Goal: Task Accomplishment & Management: Use online tool/utility

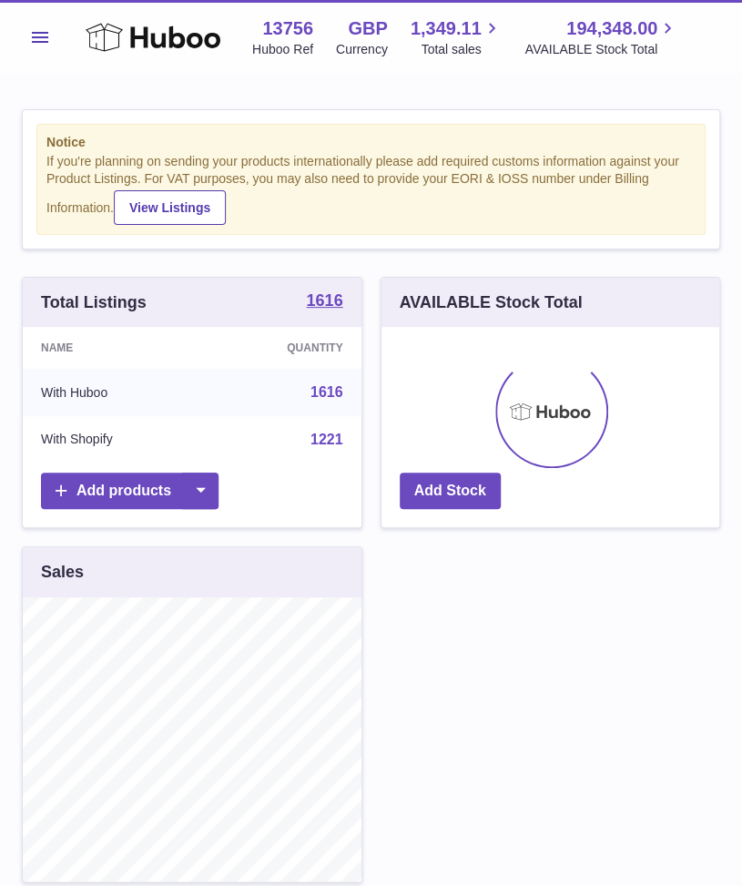
scroll to position [910298, 910244]
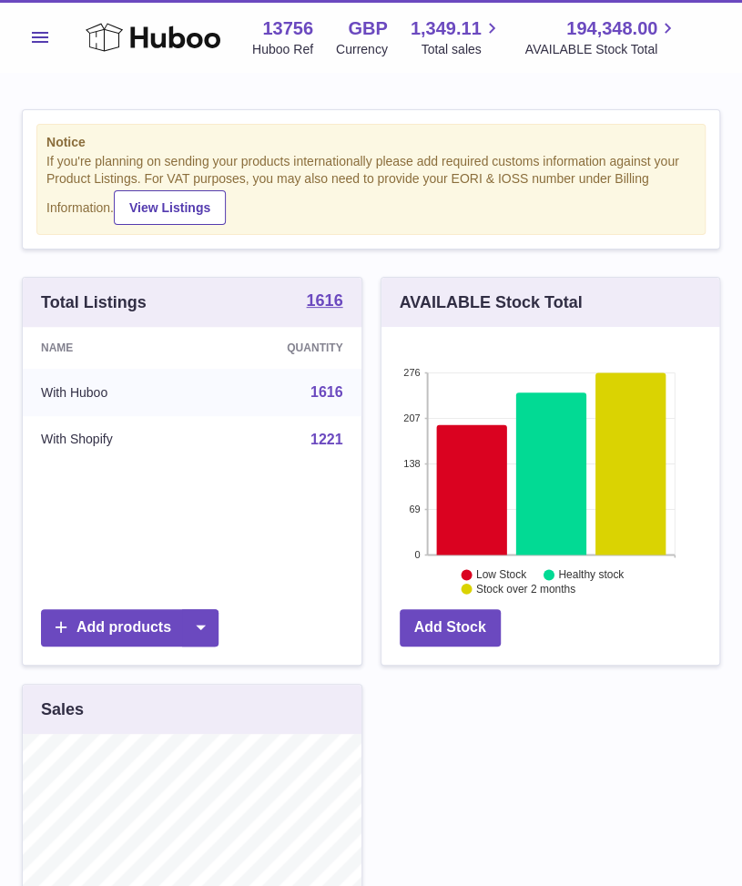
click at [27, 26] on button "Menu" at bounding box center [40, 37] width 36 height 36
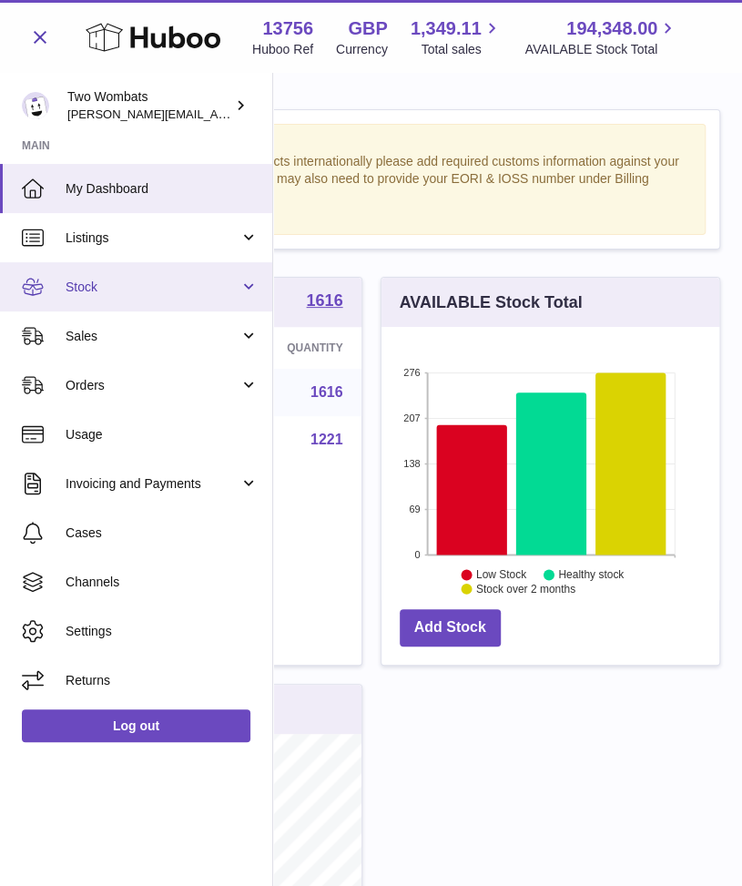
click at [240, 285] on link "Stock" at bounding box center [136, 286] width 272 height 49
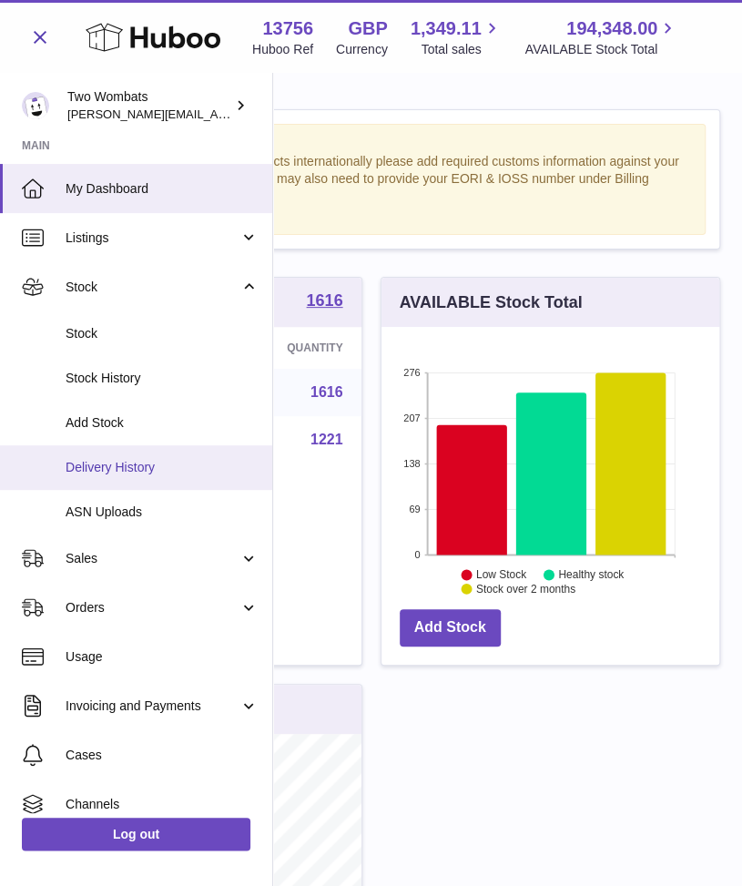
click at [179, 459] on span "Delivery History" at bounding box center [162, 467] width 193 height 17
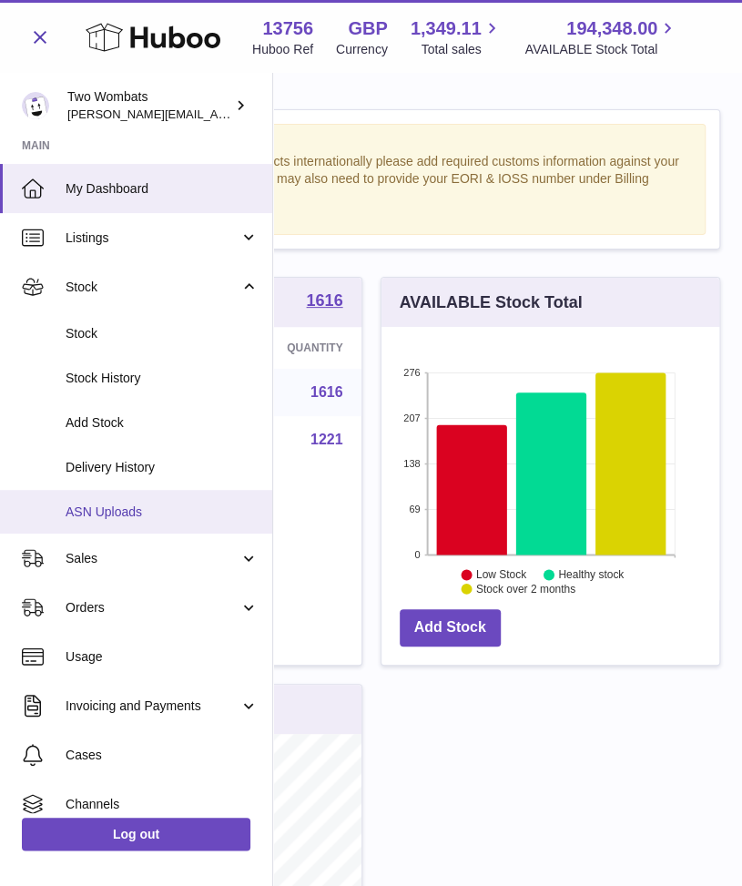
click at [142, 513] on span "ASN Uploads" at bounding box center [162, 512] width 193 height 17
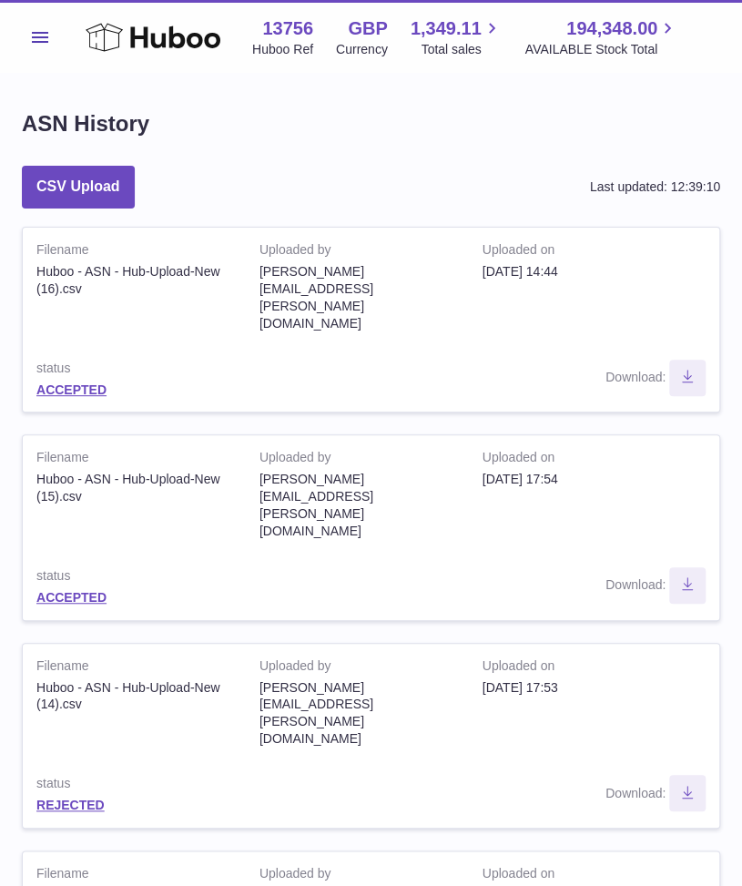
click at [24, 45] on button "Menu" at bounding box center [40, 37] width 36 height 36
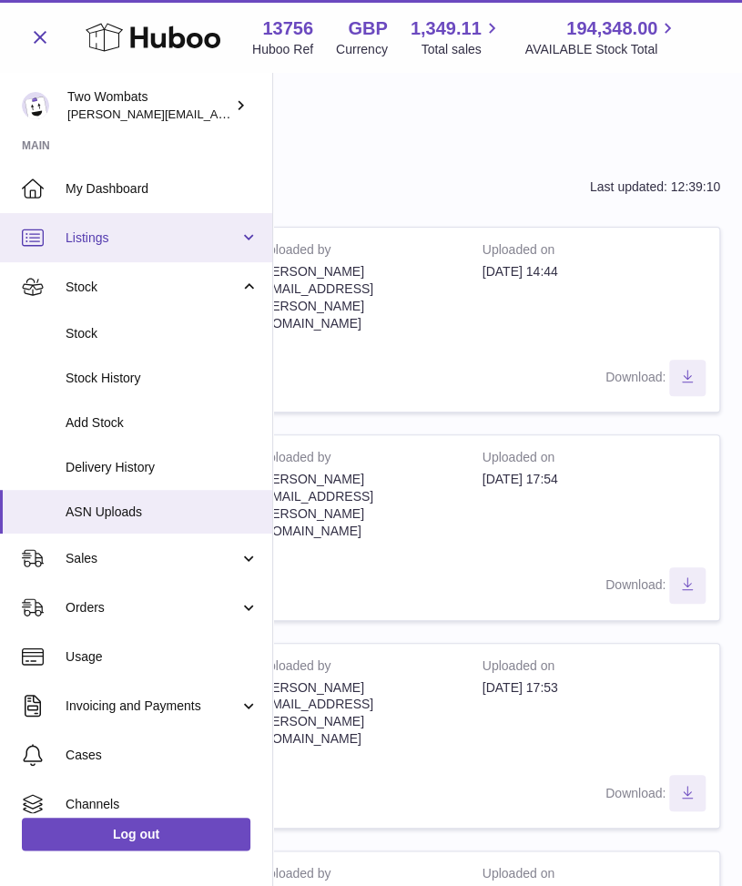
click at [155, 243] on span "Listings" at bounding box center [153, 237] width 174 height 17
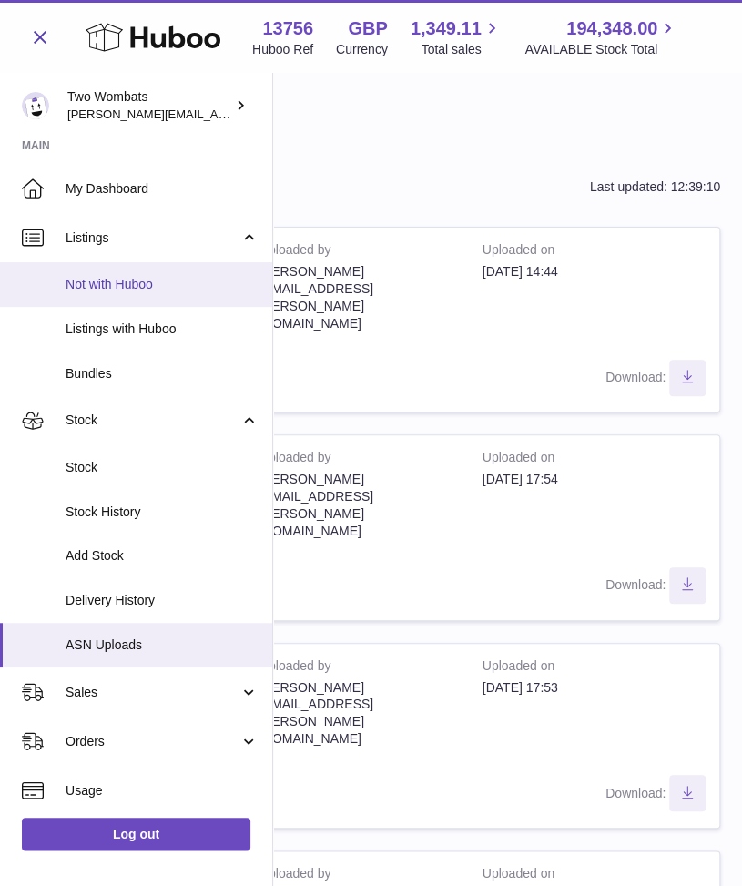
click at [153, 294] on link "Not with Huboo" at bounding box center [136, 284] width 272 height 45
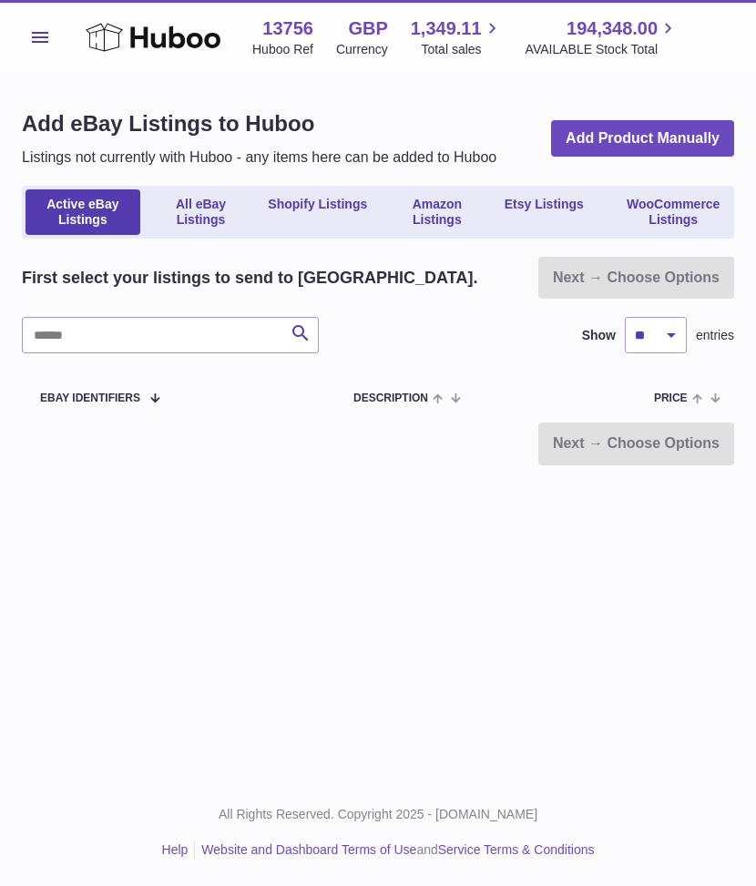
click at [48, 54] on button "Menu" at bounding box center [40, 37] width 36 height 36
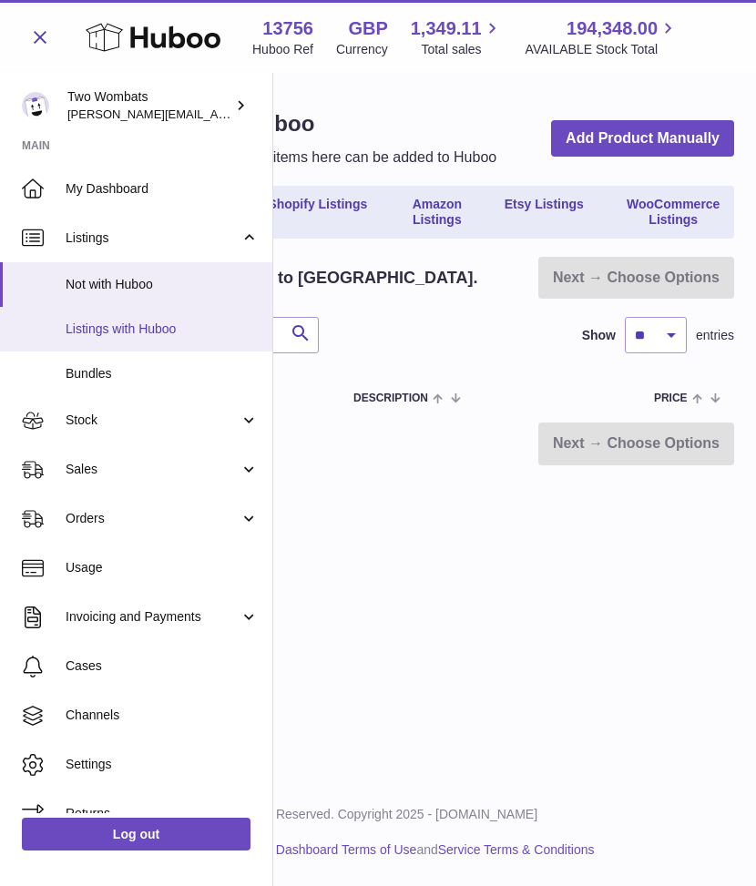
click at [173, 320] on link "Listings with Huboo" at bounding box center [136, 329] width 272 height 45
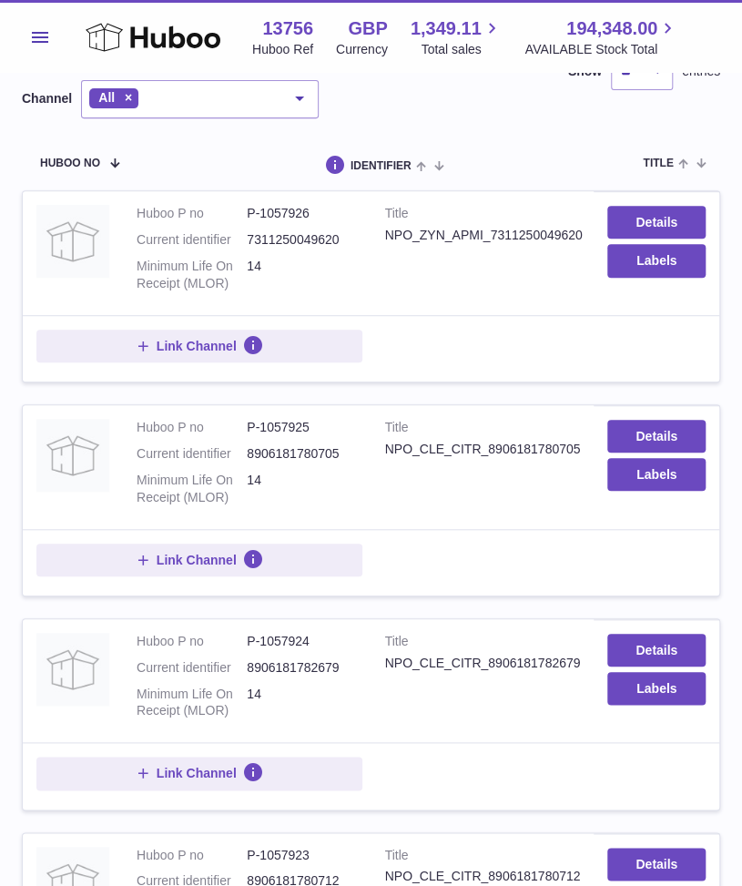
scroll to position [120, 0]
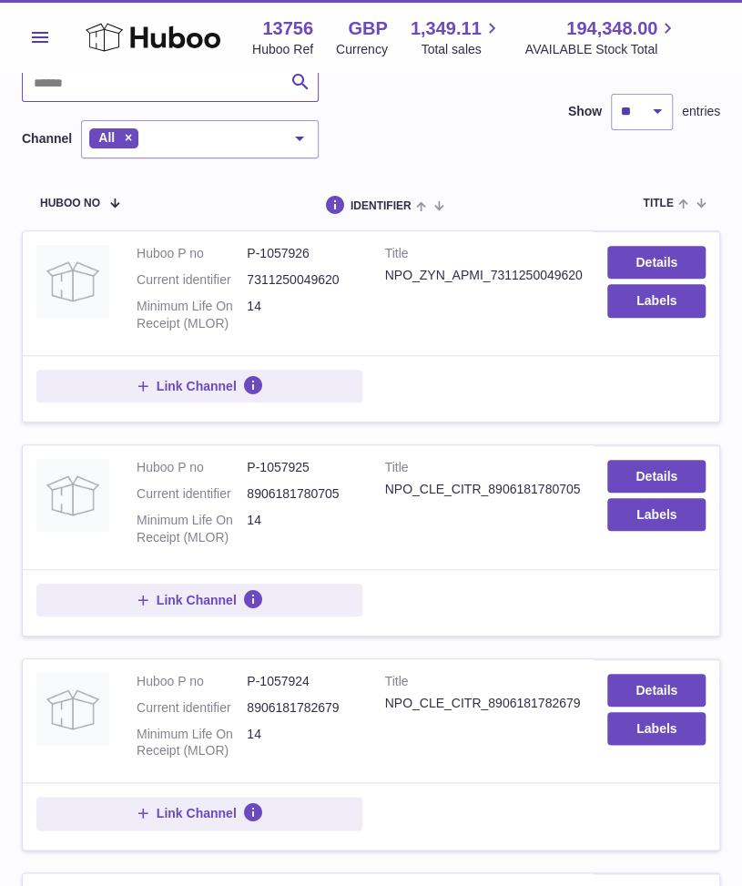
click at [140, 87] on input "text" at bounding box center [170, 84] width 297 height 36
type input "***"
drag, startPoint x: 581, startPoint y: 276, endPoint x: 384, endPoint y: 274, distance: 196.7
click at [384, 274] on td "Title NPO_CLE_CITR_8906181780705" at bounding box center [483, 293] width 223 height 124
copy div "NPO_CLE_CITR_8906181780705"
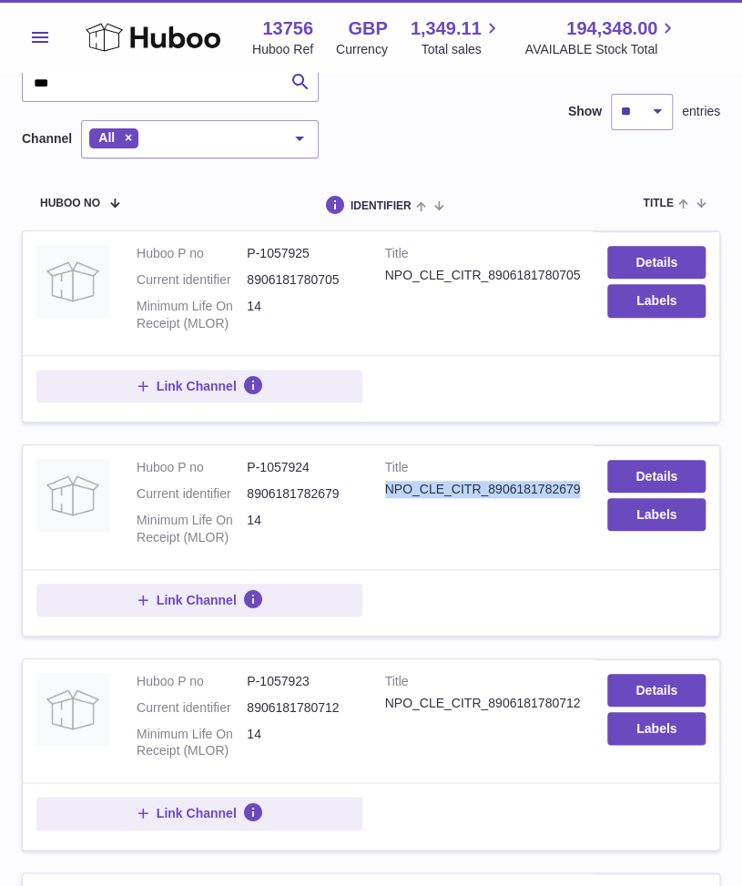
drag, startPoint x: 583, startPoint y: 484, endPoint x: 385, endPoint y: 485, distance: 197.6
click at [385, 485] on td "Title NPO_CLE_CITR_8906181782679" at bounding box center [483, 507] width 223 height 124
copy div "NPO_CLE_CITR_8906181782679"
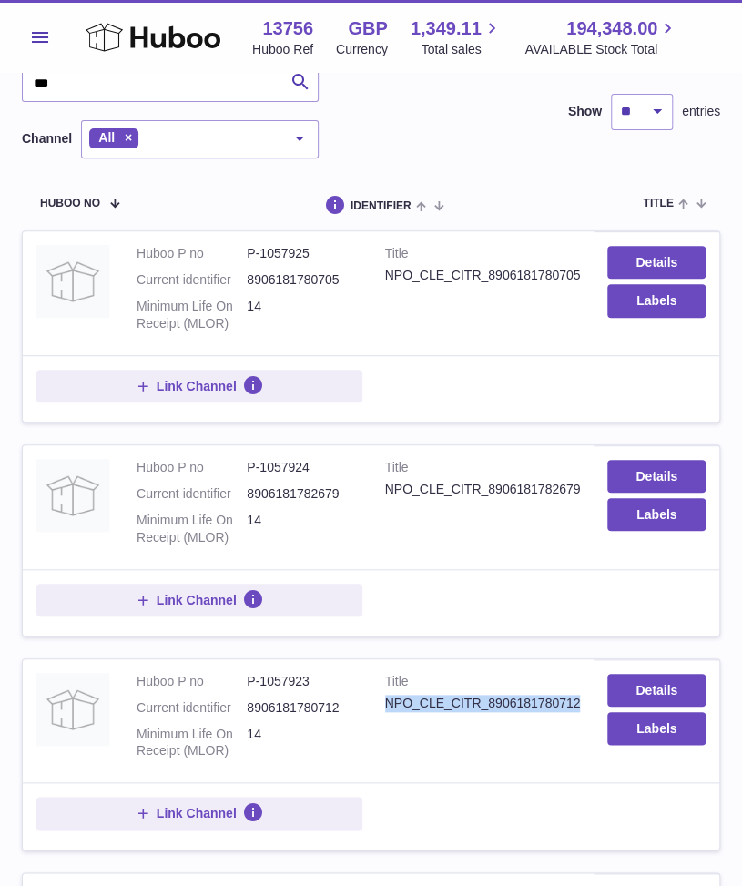
drag, startPoint x: 583, startPoint y: 697, endPoint x: 383, endPoint y: 700, distance: 199.5
click at [383, 700] on td "Title NPO_CLE_CITR_8906181780712" at bounding box center [483, 721] width 223 height 124
copy div "NPO_CLE_CITR_8906181780712"
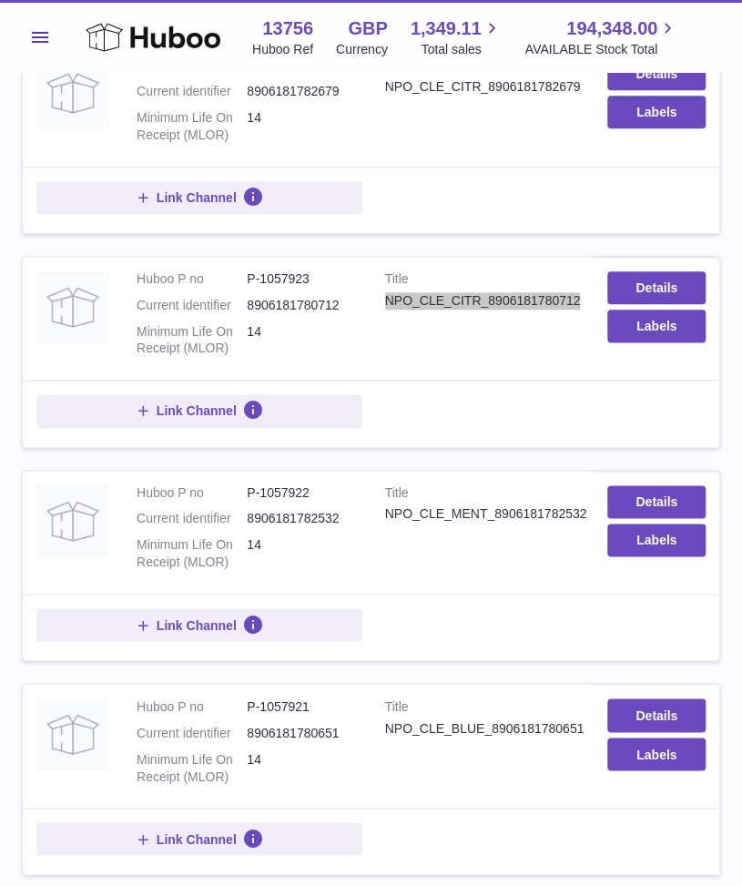
scroll to position [526, 0]
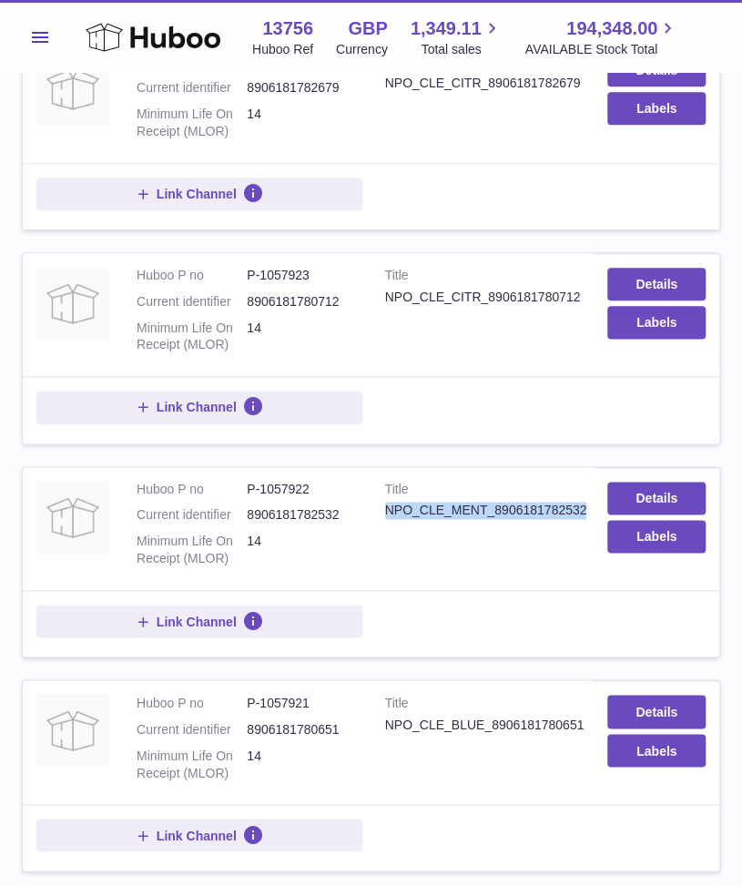
drag, startPoint x: 586, startPoint y: 509, endPoint x: 381, endPoint y: 502, distance: 205.0
click at [381, 502] on td "Title NPO_CLE_MENT_8906181782532" at bounding box center [483, 529] width 223 height 124
copy div "NPO_CLE_MENT_8906181782532"
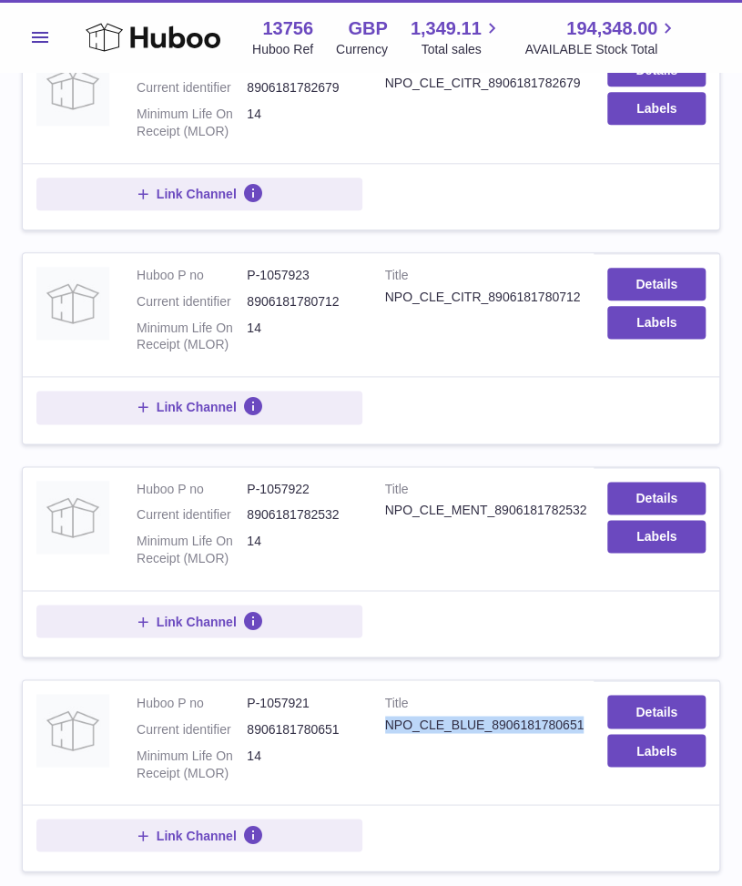
drag, startPoint x: 583, startPoint y: 721, endPoint x: 382, endPoint y: 718, distance: 200.4
click at [382, 718] on td "Title NPO_CLE_BLUE_8906181780651" at bounding box center [483, 742] width 223 height 124
copy div "NPO_CLE_BLUE_8906181780651"
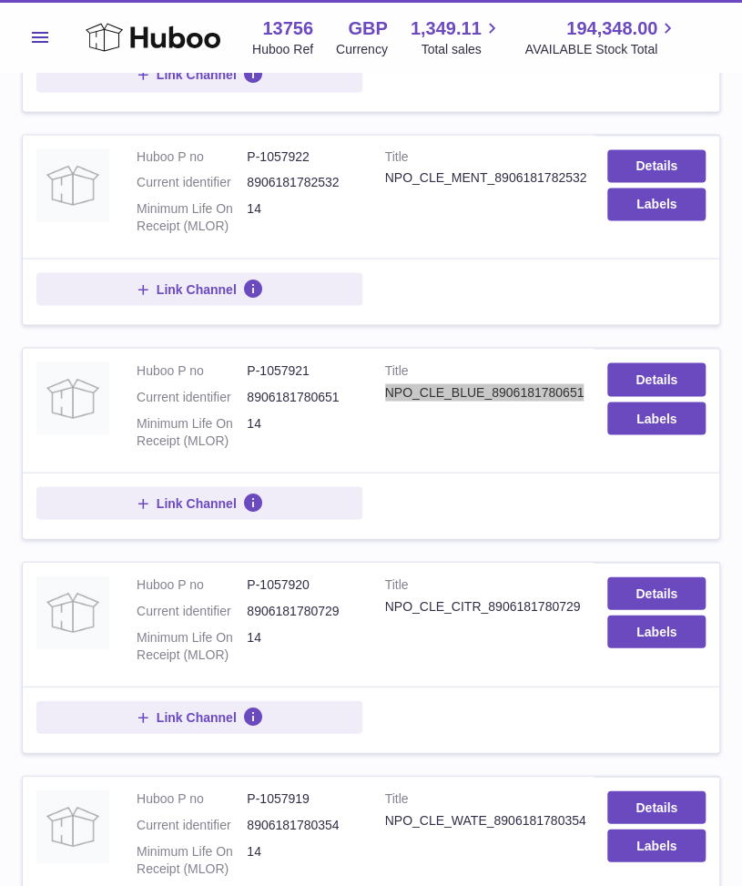
scroll to position [861, 0]
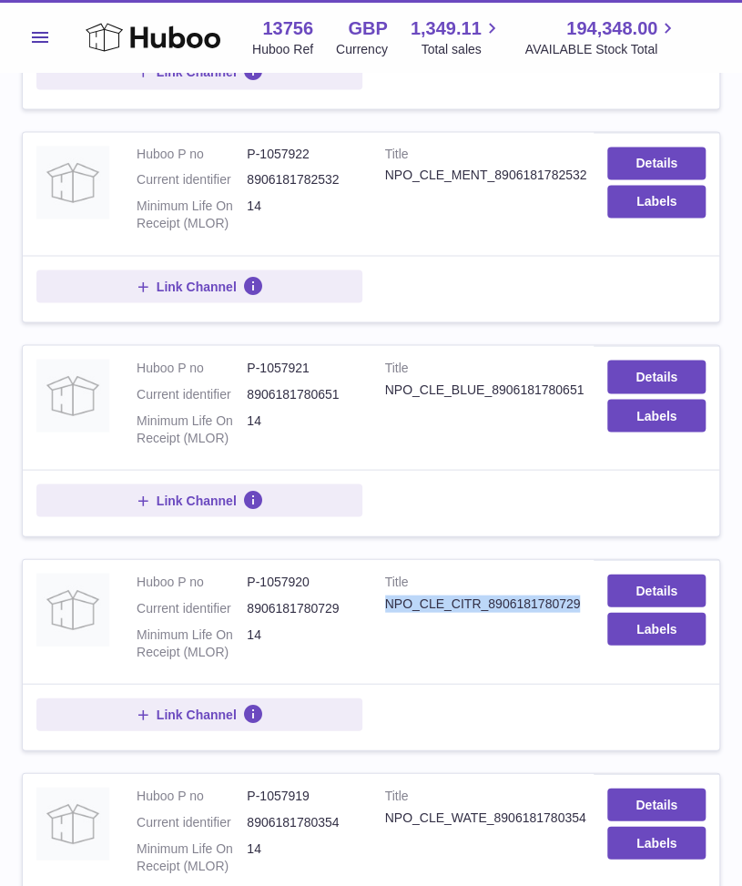
drag, startPoint x: 579, startPoint y: 598, endPoint x: 382, endPoint y: 596, distance: 197.6
click at [382, 596] on td "Title NPO_CLE_CITR_8906181780729" at bounding box center [483, 621] width 223 height 124
copy div "NPO_CLE_CITR_8906181780729"
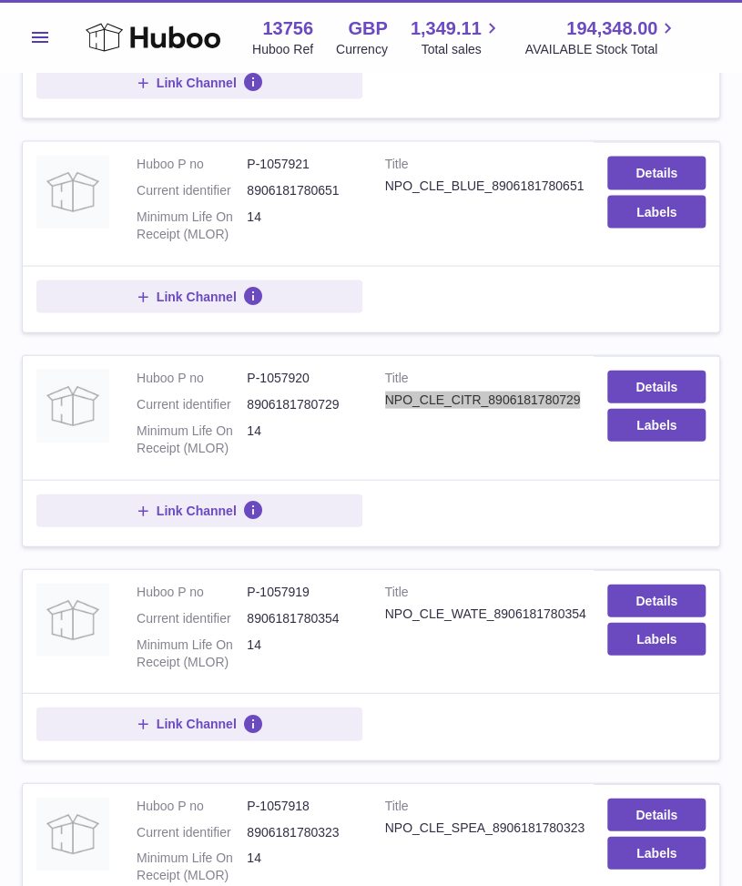
scroll to position [1066, 0]
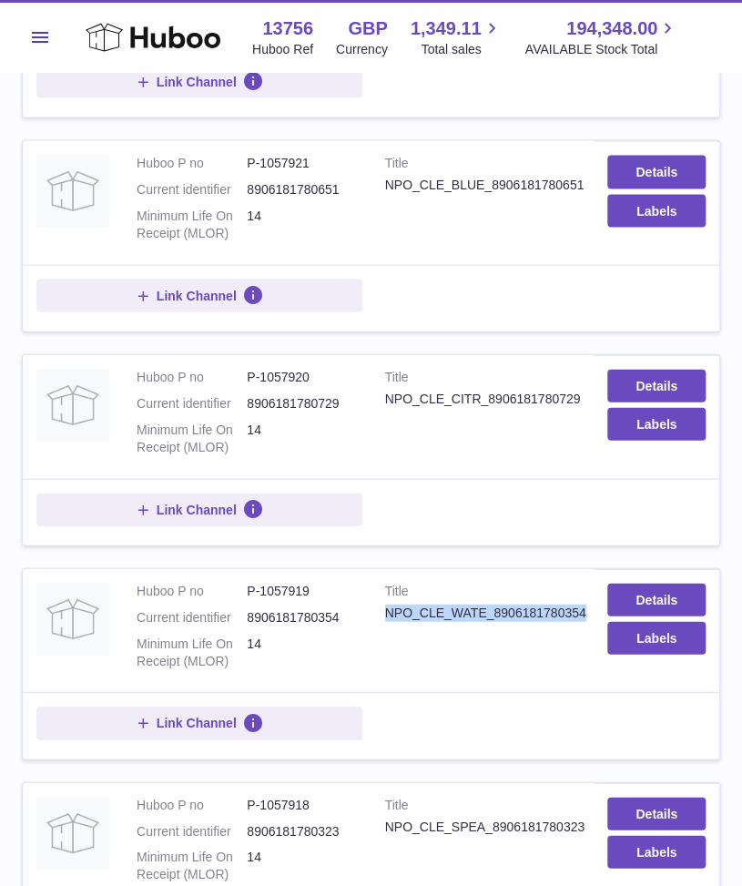
drag, startPoint x: 586, startPoint y: 606, endPoint x: 377, endPoint y: 609, distance: 209.5
click at [377, 609] on td "Title NPO_CLE_WATE_8906181780354" at bounding box center [483, 630] width 223 height 124
copy div "NPO_CLE_WATE_8906181780354"
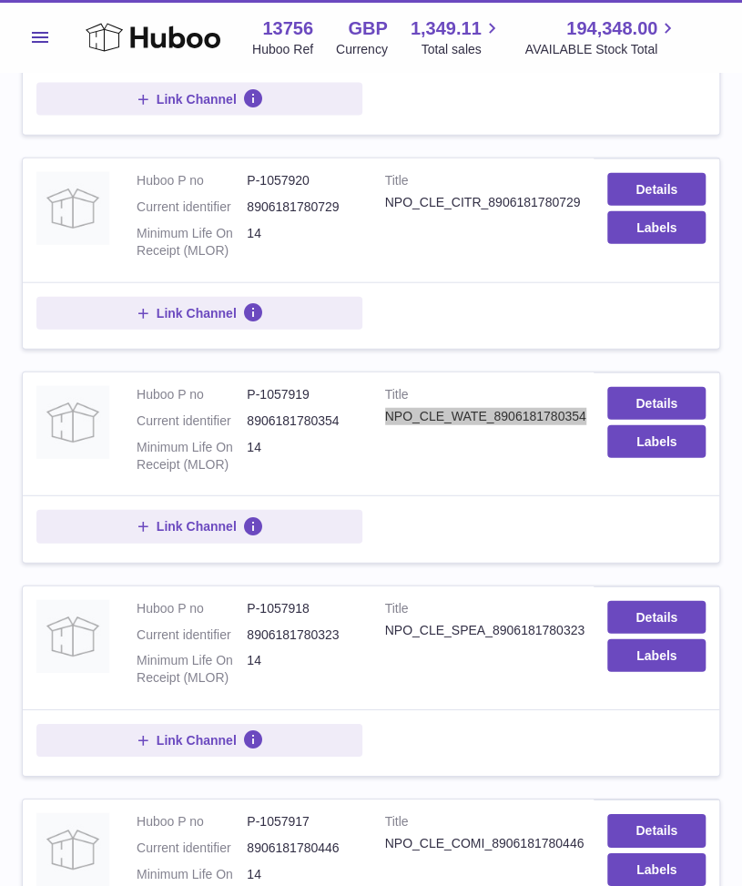
scroll to position [1267, 0]
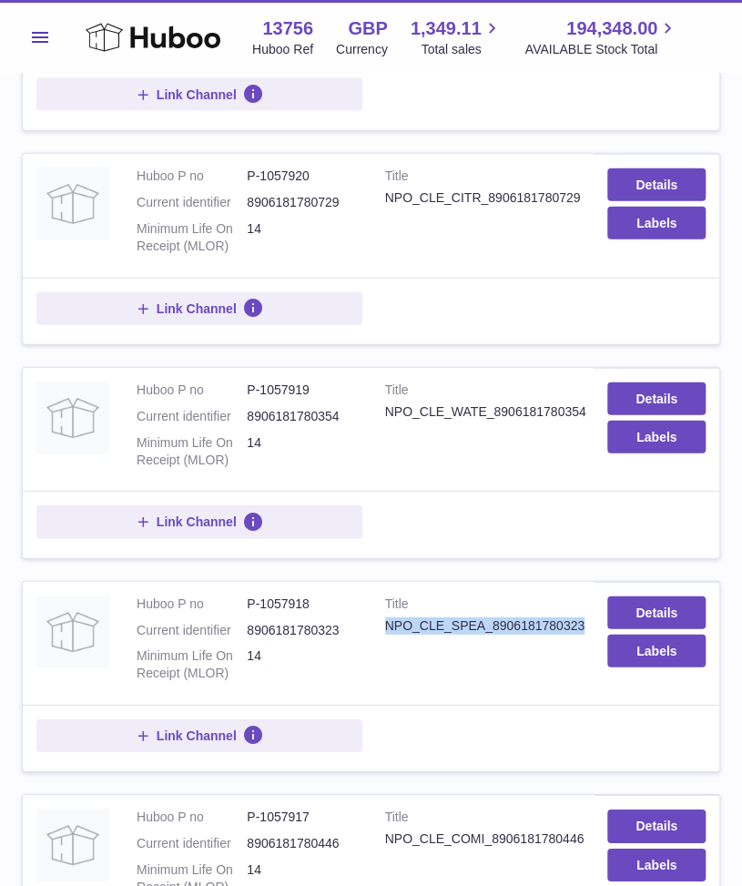
drag, startPoint x: 586, startPoint y: 620, endPoint x: 383, endPoint y: 613, distance: 203.2
click at [383, 613] on td "Title NPO_CLE_SPEA_8906181780323" at bounding box center [483, 644] width 223 height 124
copy div "NPO_CLE_SPEA_8906181780323"
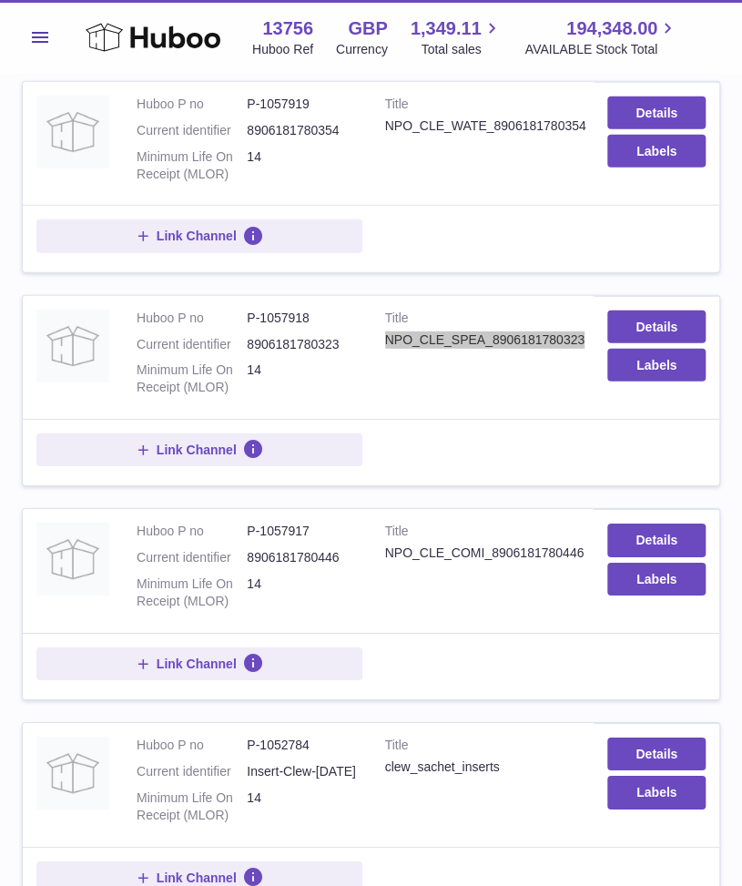
scroll to position [1576, 0]
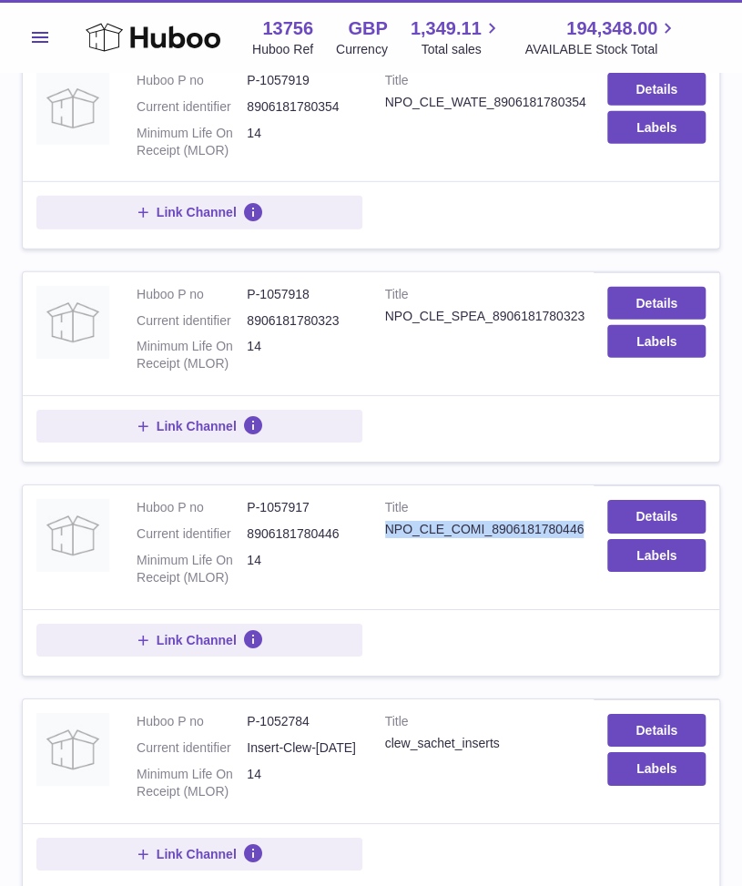
drag, startPoint x: 583, startPoint y: 524, endPoint x: 384, endPoint y: 521, distance: 198.5
click at [384, 521] on td "Title NPO_CLE_COMI_8906181780446" at bounding box center [483, 547] width 223 height 124
copy div "NPO_CLE_COMI_8906181780446"
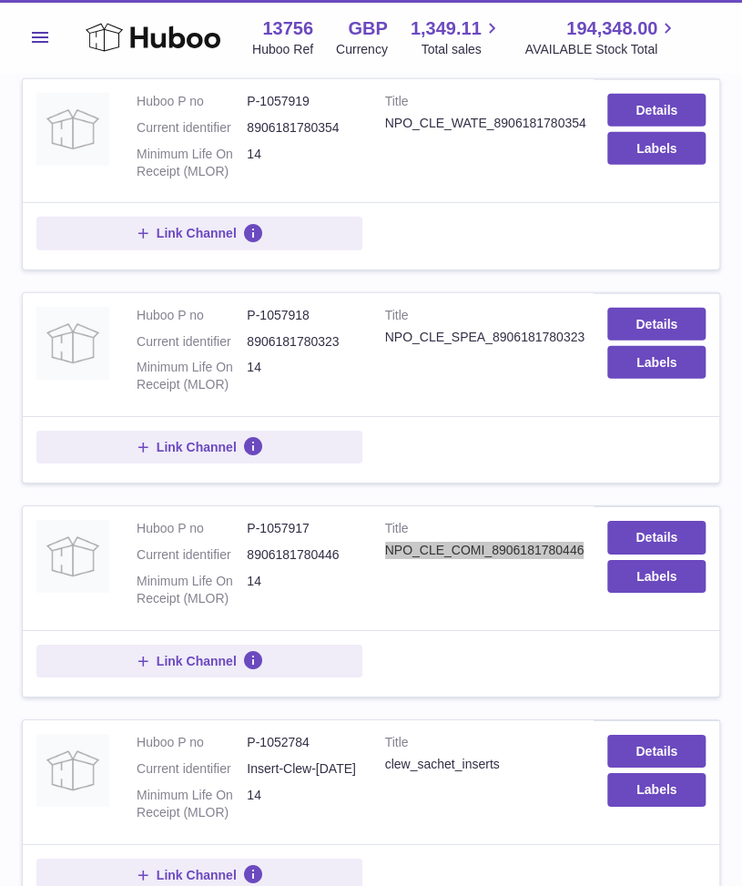
scroll to position [1553, 0]
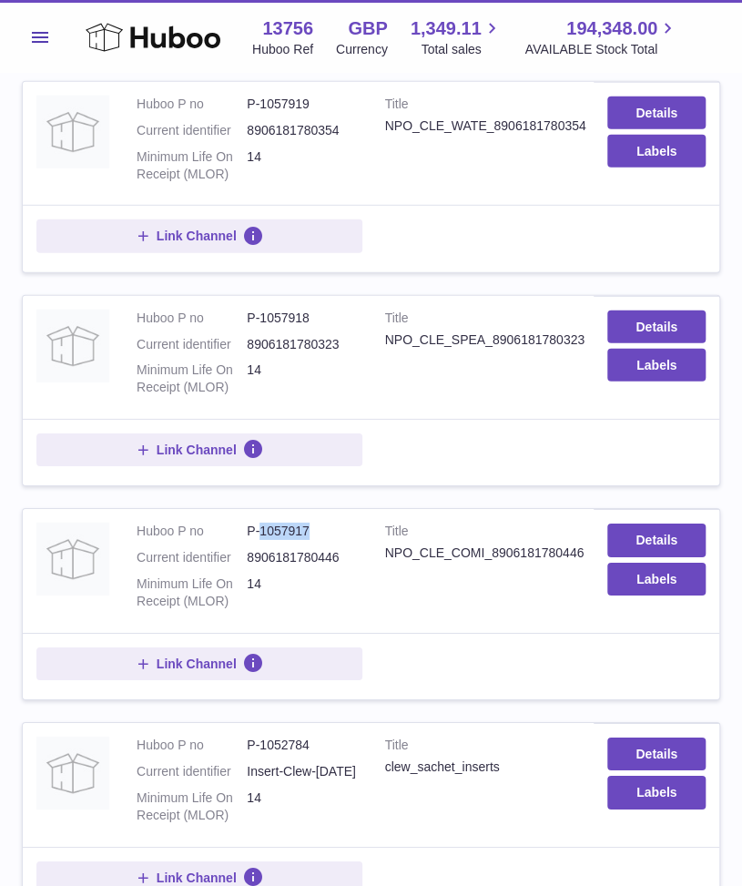
drag, startPoint x: 315, startPoint y: 518, endPoint x: 260, endPoint y: 521, distance: 55.6
click at [260, 523] on dd "P-1057917" at bounding box center [302, 531] width 110 height 17
copy dd "1057917"
drag, startPoint x: 306, startPoint y: 308, endPoint x: 260, endPoint y: 307, distance: 45.5
click at [260, 310] on dd "P-1057918" at bounding box center [302, 318] width 110 height 17
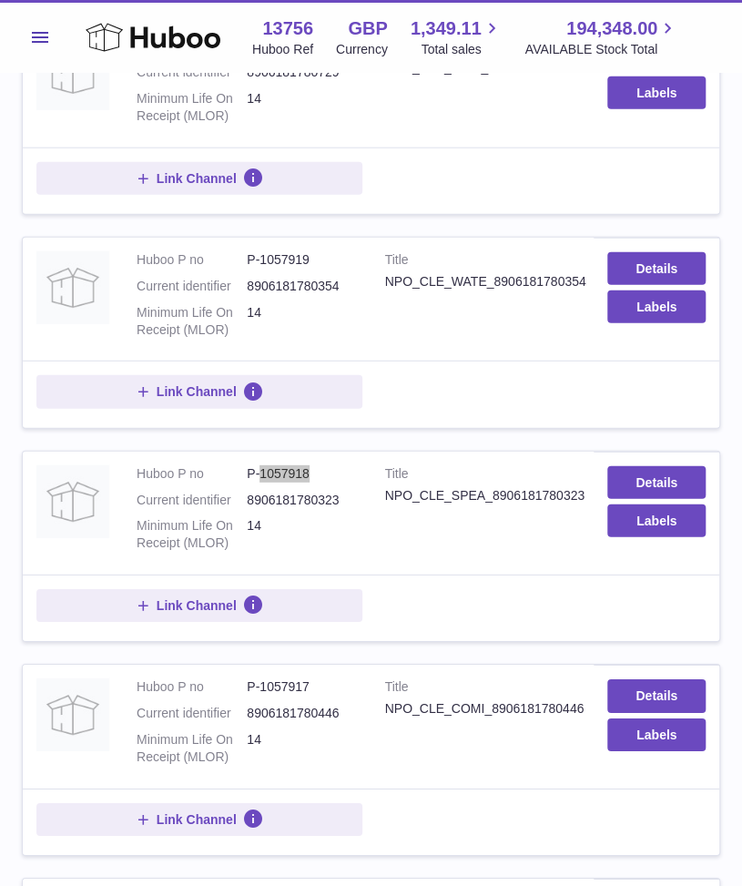
scroll to position [1396, 0]
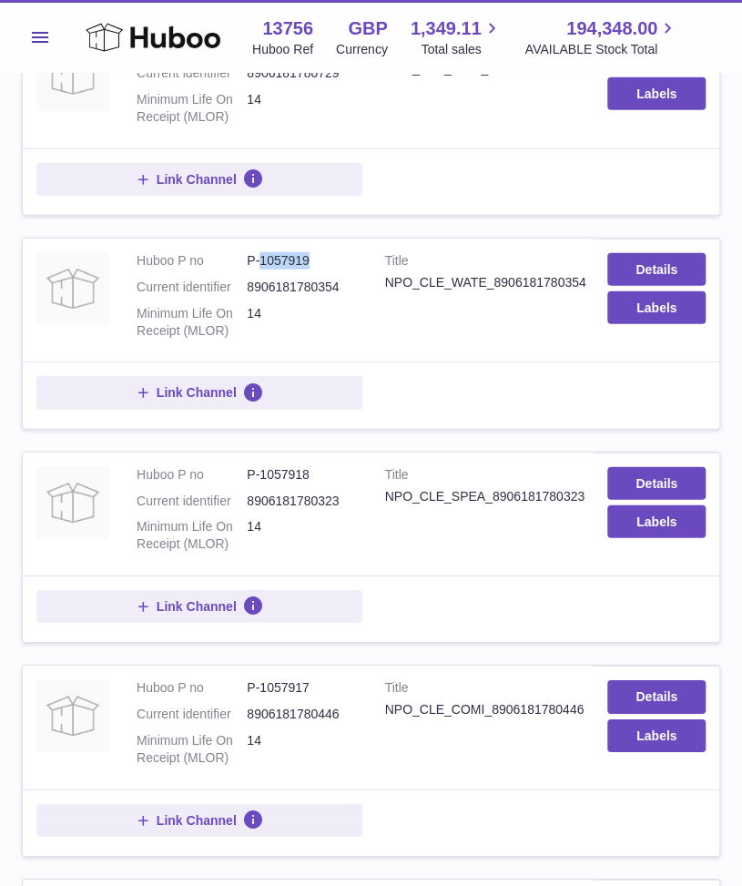
drag, startPoint x: 308, startPoint y: 255, endPoint x: 260, endPoint y: 252, distance: 47.4
click at [260, 252] on dd "P-1057919" at bounding box center [302, 260] width 110 height 17
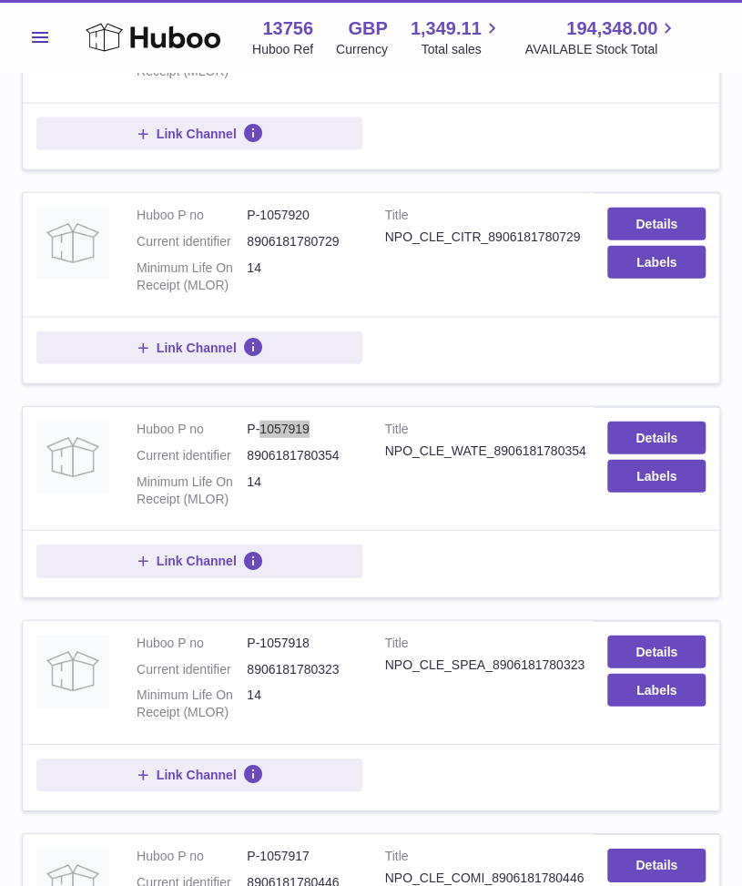
scroll to position [1225, 0]
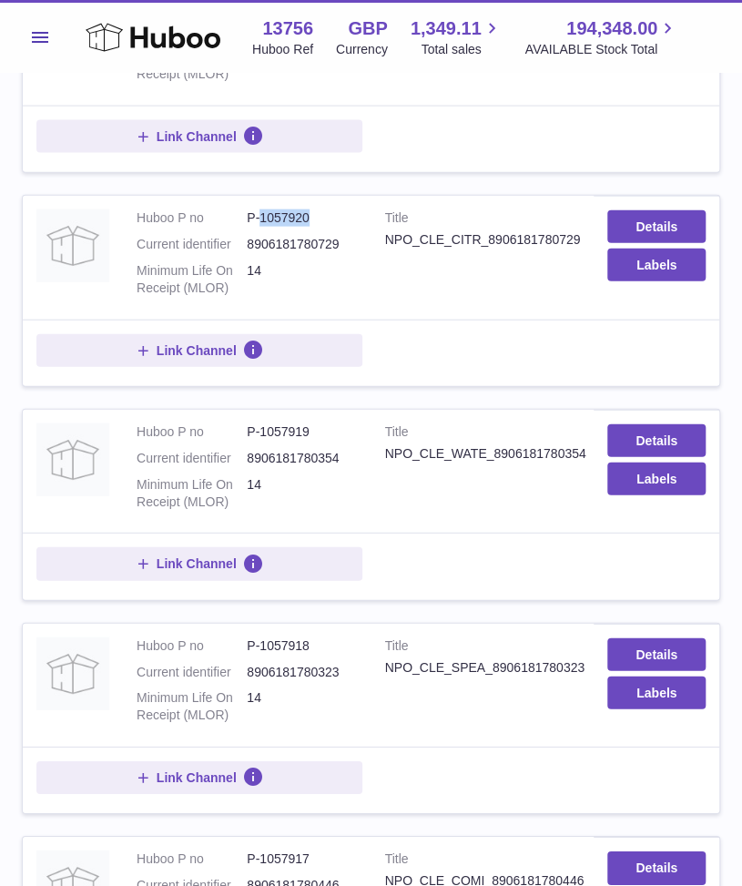
drag, startPoint x: 311, startPoint y: 214, endPoint x: 260, endPoint y: 209, distance: 50.3
click at [260, 209] on dd "P-1057920" at bounding box center [302, 217] width 110 height 17
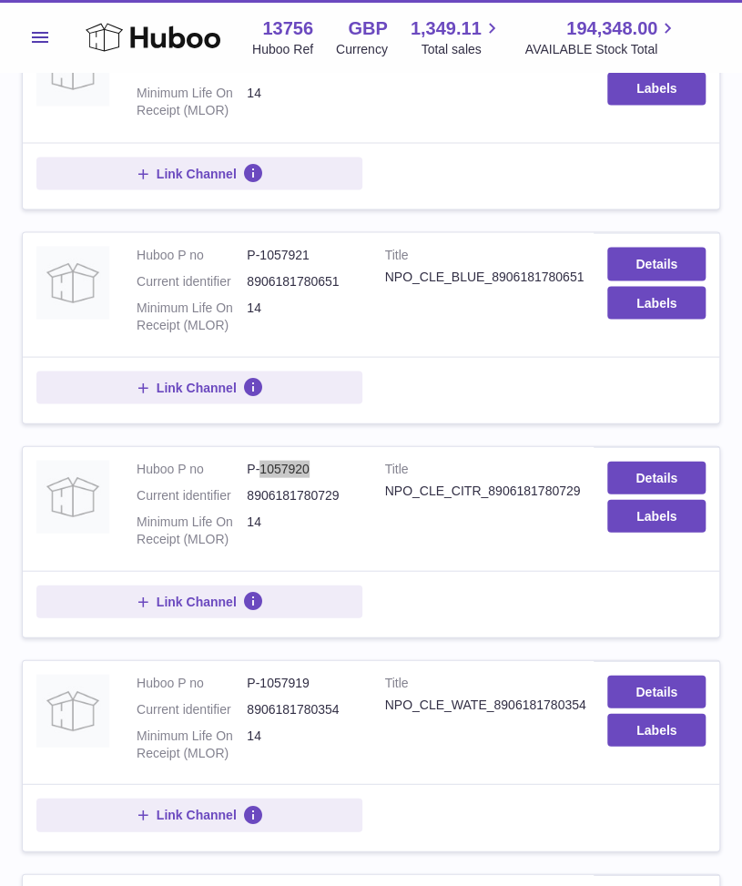
scroll to position [972, 0]
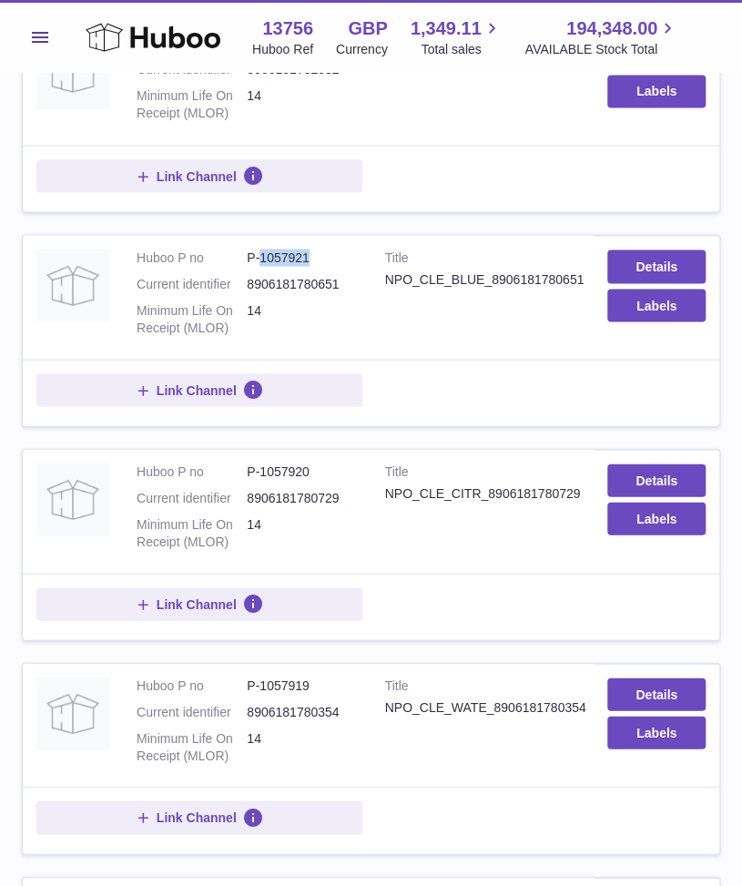
drag, startPoint x: 306, startPoint y: 250, endPoint x: 262, endPoint y: 249, distance: 43.7
click at [262, 249] on dd "P-1057921" at bounding box center [302, 257] width 110 height 17
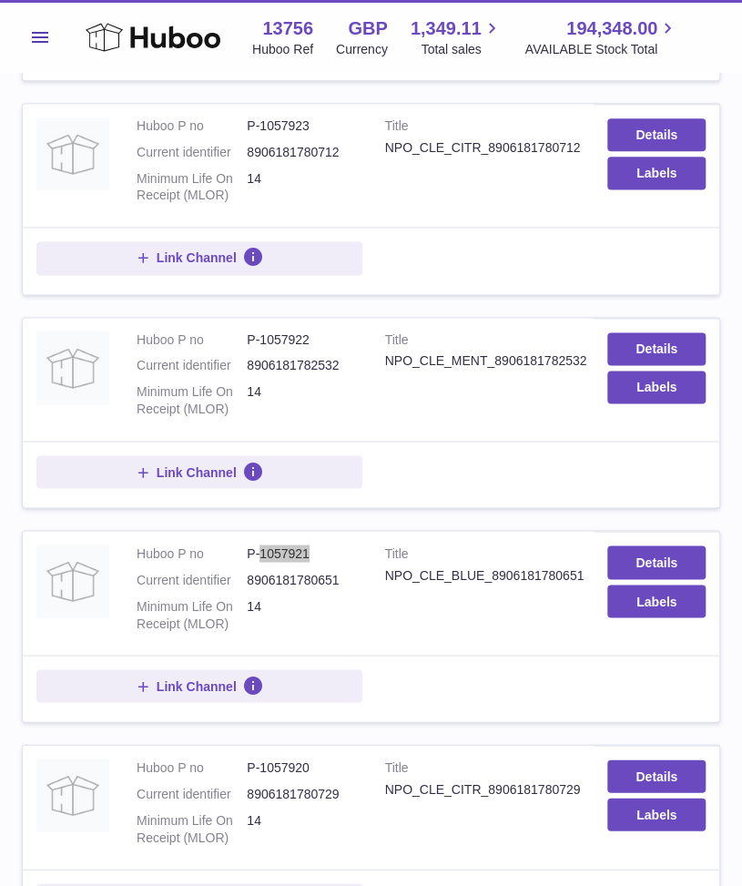
scroll to position [675, 0]
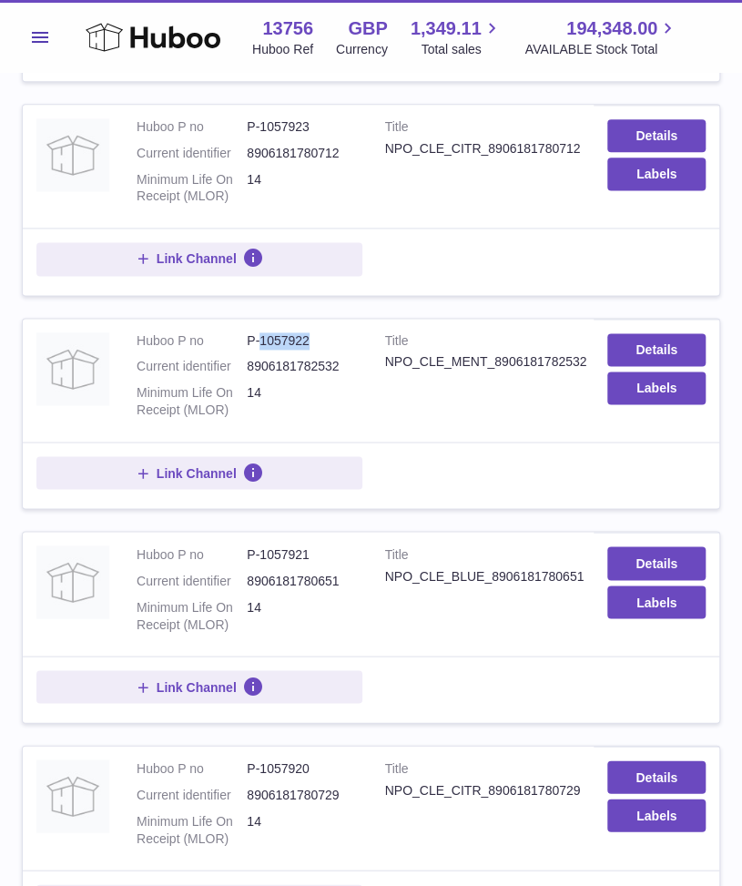
drag, startPoint x: 310, startPoint y: 335, endPoint x: 262, endPoint y: 331, distance: 47.5
click at [262, 332] on dd "P-1057922" at bounding box center [302, 340] width 110 height 17
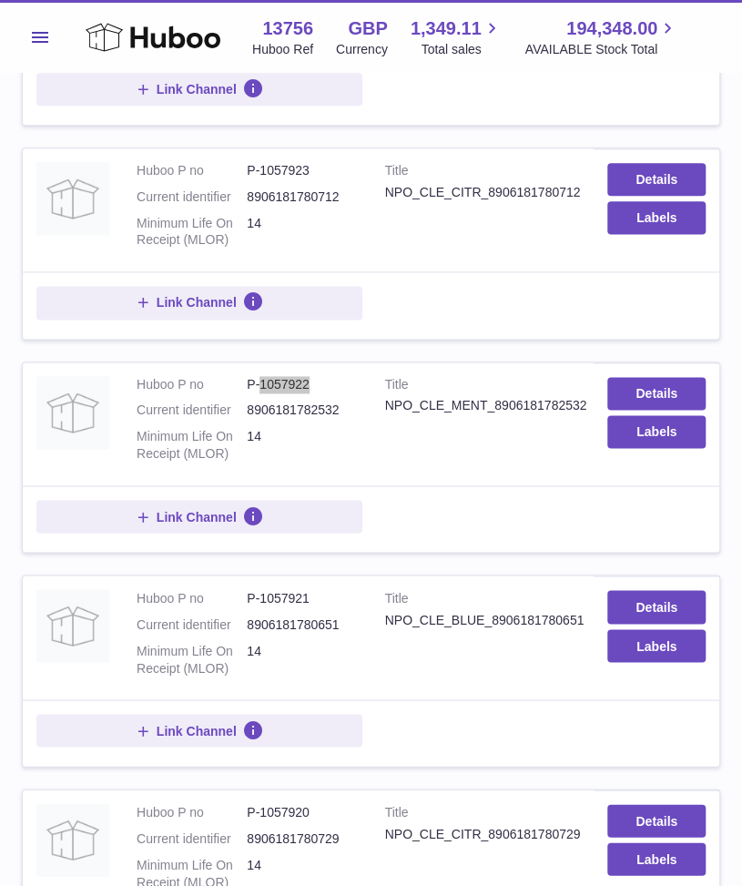
scroll to position [630, 0]
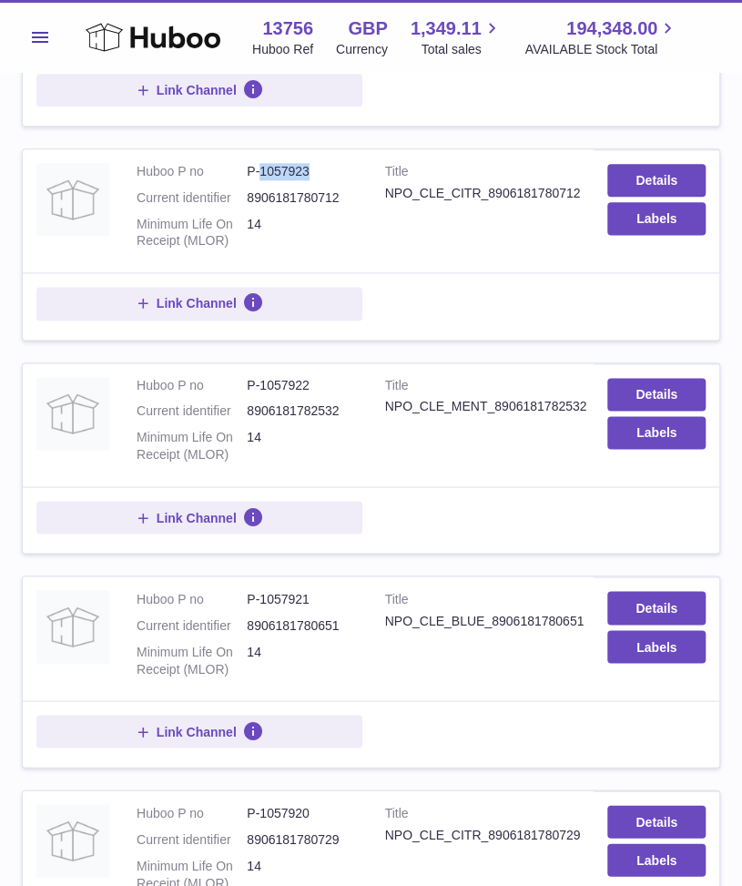
drag, startPoint x: 310, startPoint y: 169, endPoint x: 260, endPoint y: 169, distance: 49.2
click at [260, 169] on dd "P-1057923" at bounding box center [302, 171] width 110 height 17
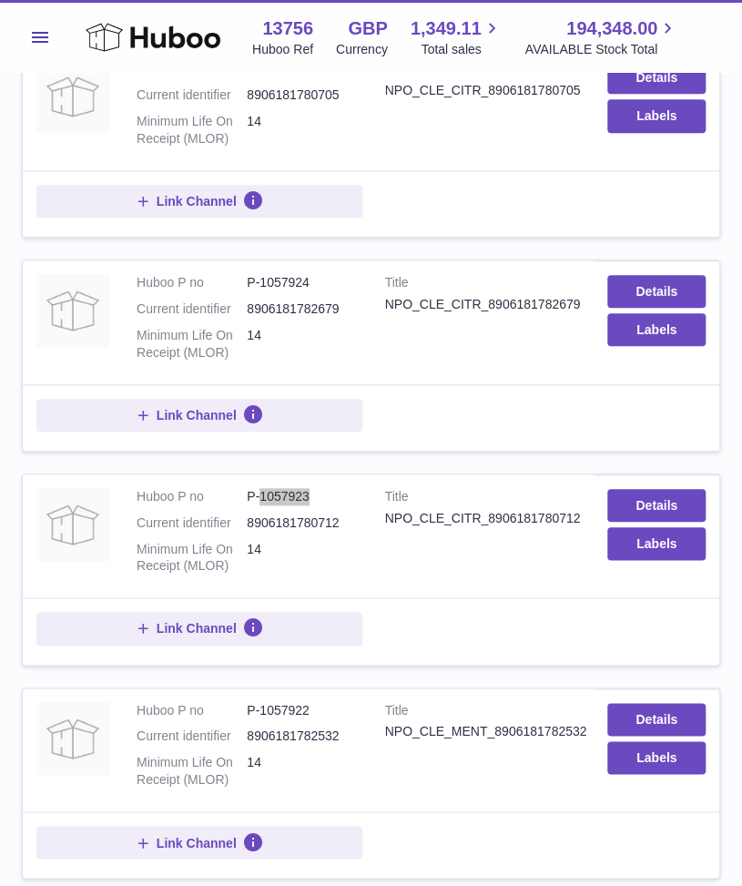
scroll to position [286, 0]
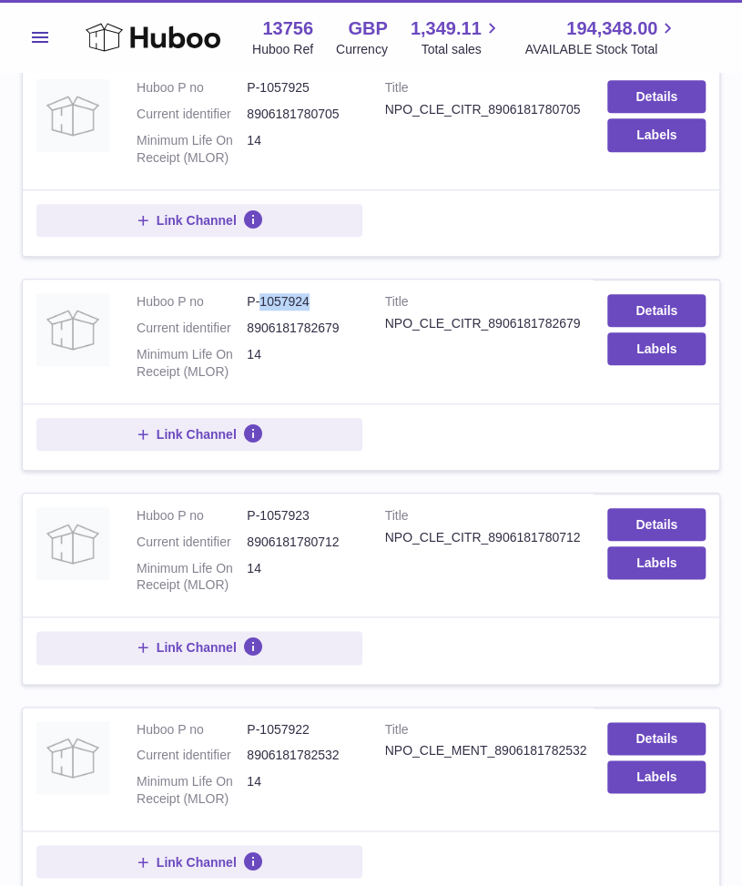
drag, startPoint x: 310, startPoint y: 297, endPoint x: 262, endPoint y: 292, distance: 47.6
click at [262, 293] on dd "P-1057924" at bounding box center [302, 301] width 110 height 17
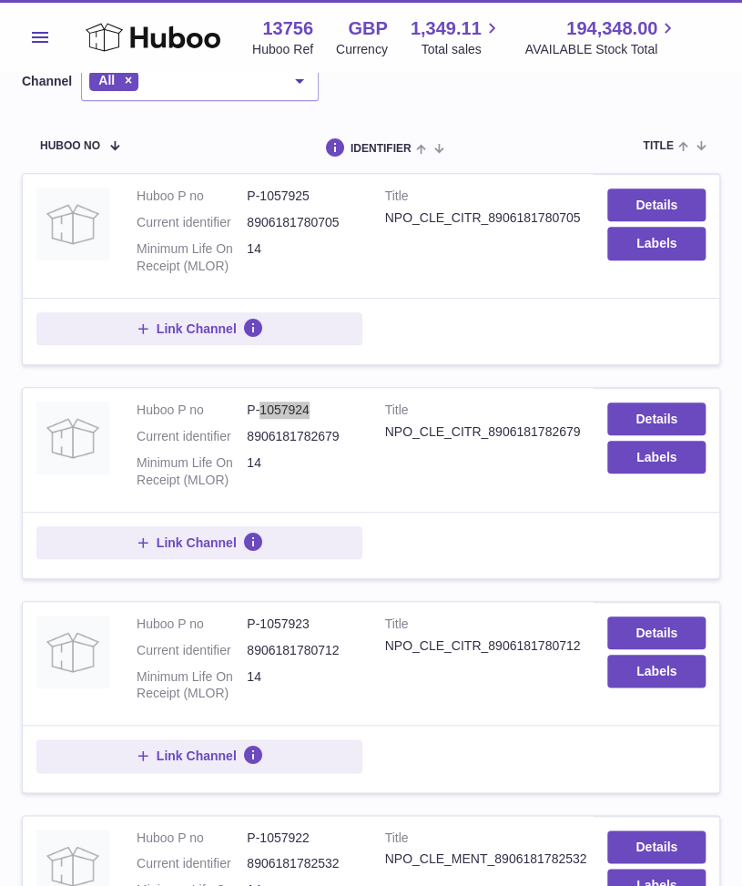
scroll to position [170, 0]
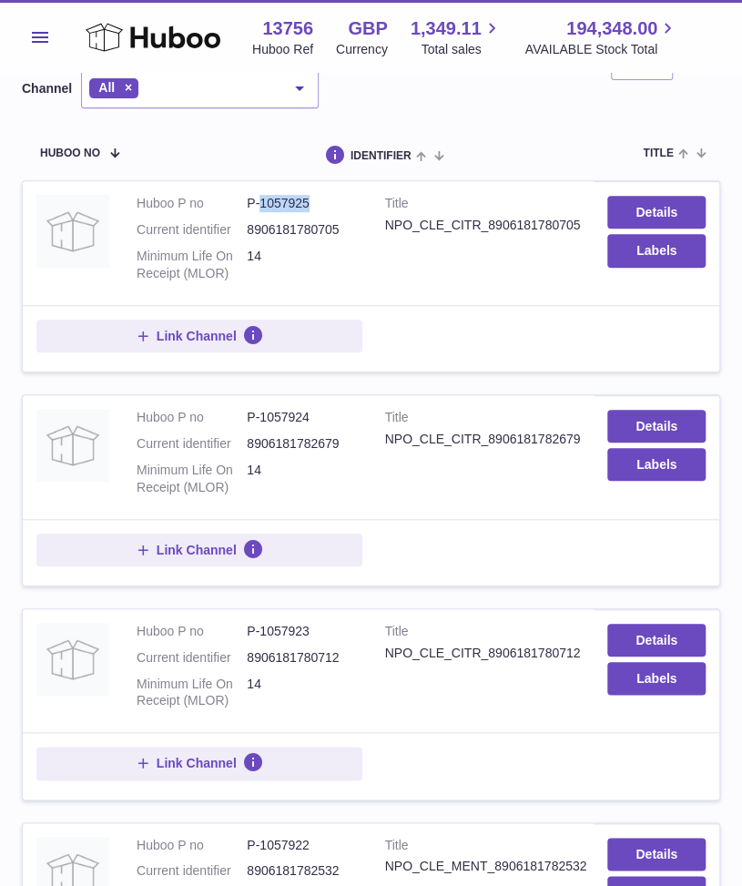
drag, startPoint x: 313, startPoint y: 205, endPoint x: 261, endPoint y: 199, distance: 52.3
click at [261, 199] on dd "P-1057925" at bounding box center [302, 203] width 110 height 17
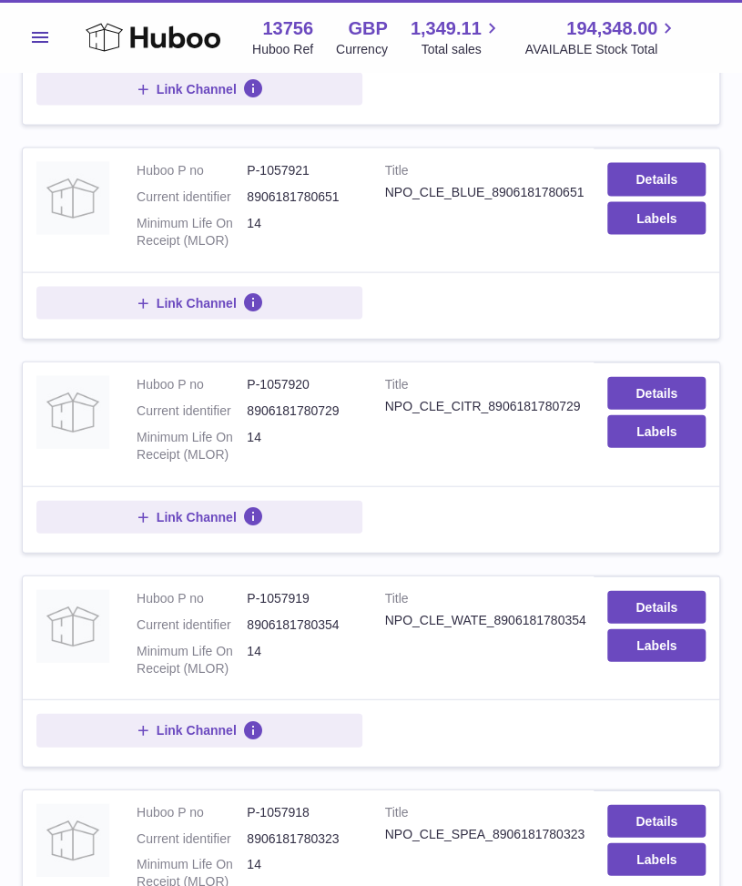
scroll to position [1075, 0]
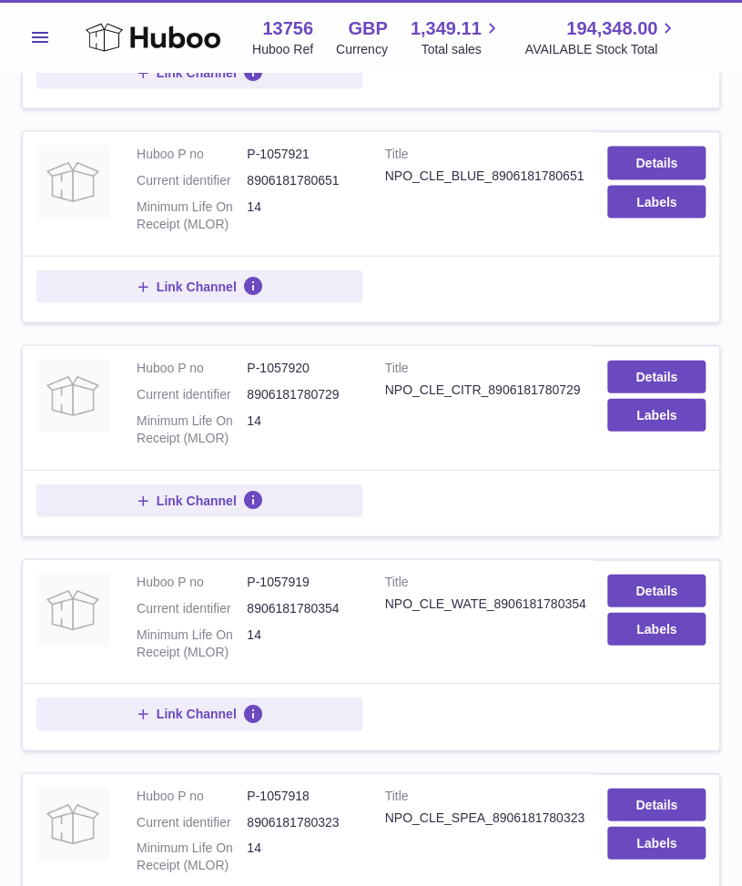
click at [443, 410] on td "Title NPO_CLE_CITR_8906181780729" at bounding box center [483, 407] width 223 height 124
click at [494, 383] on div "NPO_CLE_CITR_8906181780729" at bounding box center [483, 389] width 196 height 17
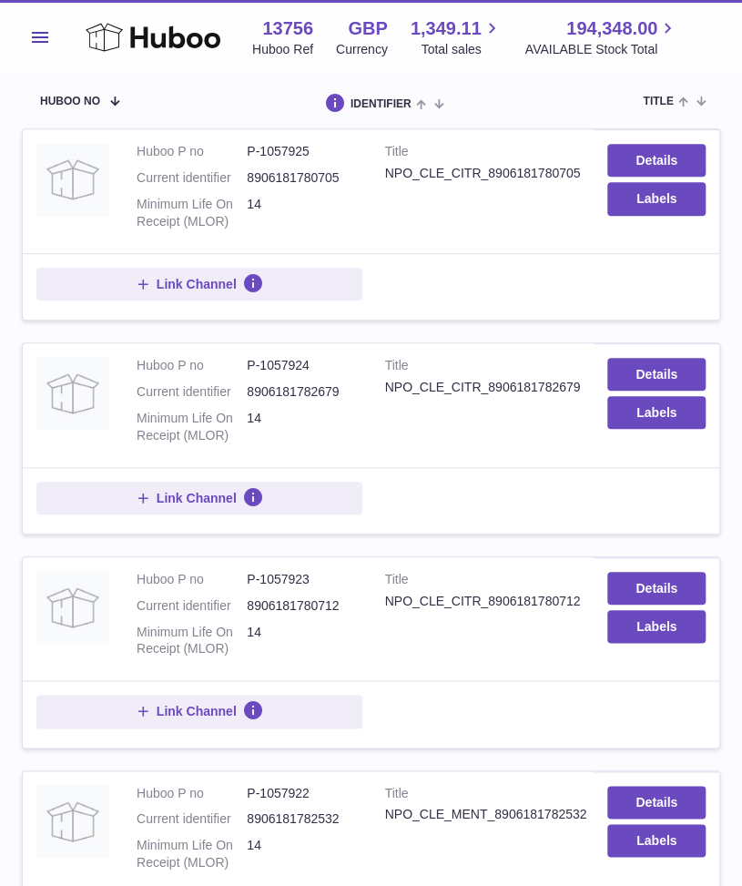
scroll to position [165, 0]
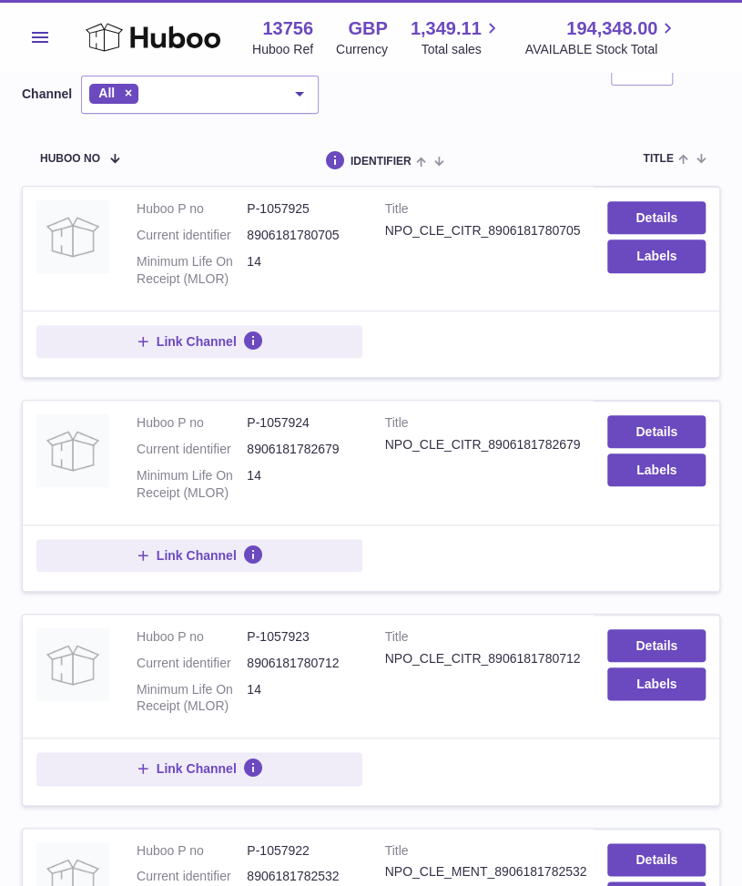
click at [514, 269] on td "Title NPO_CLE_CITR_8906181780705" at bounding box center [483, 249] width 223 height 124
click at [534, 477] on td "Title NPO_CLE_CITR_8906181782679" at bounding box center [483, 463] width 223 height 124
click at [526, 662] on div "NPO_CLE_CITR_8906181780712" at bounding box center [483, 658] width 196 height 17
